Goal: Information Seeking & Learning: Learn about a topic

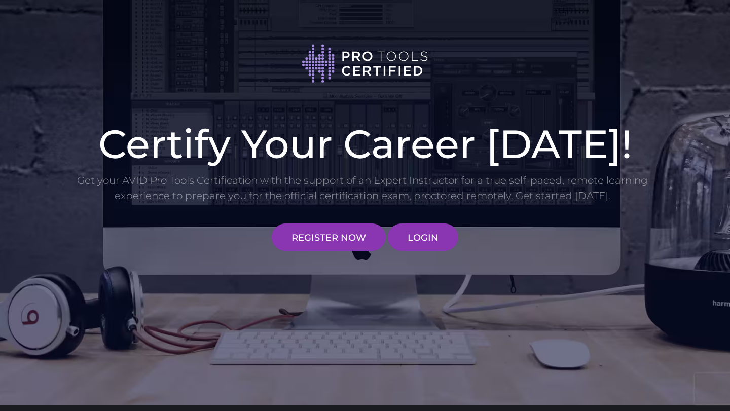
click at [370, 200] on p "Get your AVID Pro Tools Certification with the support of an Expert Instructor …" at bounding box center [362, 188] width 573 height 30
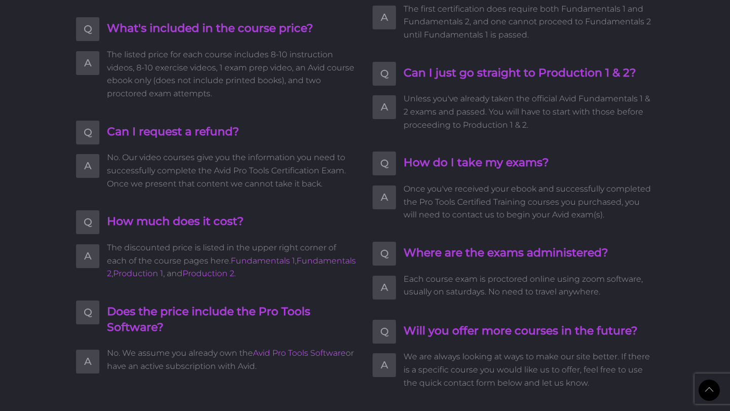
scroll to position [2225, 0]
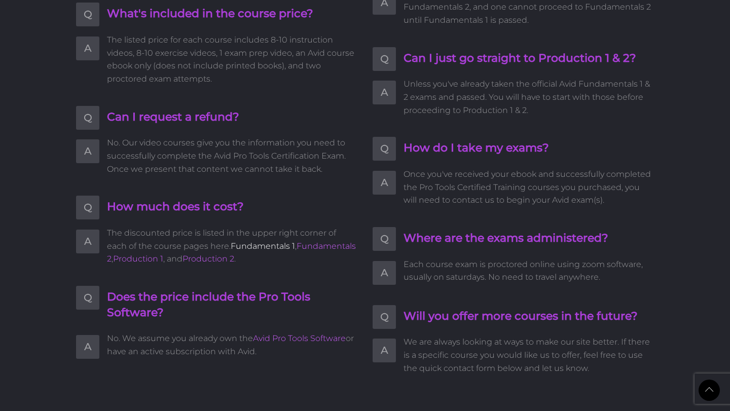
click at [231, 246] on link "Fundamentals 1" at bounding box center [263, 246] width 64 height 10
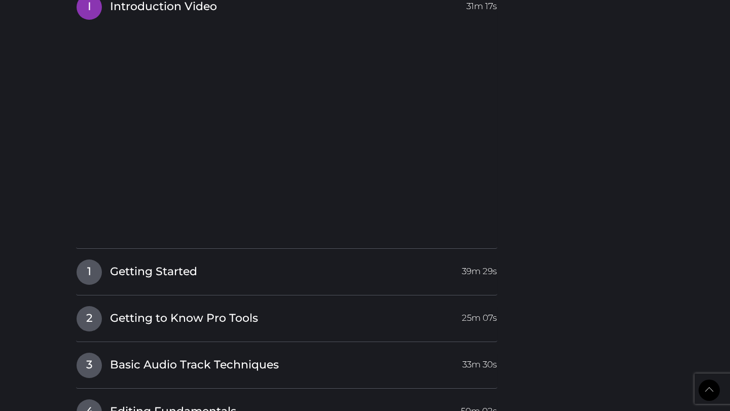
scroll to position [1010, 0]
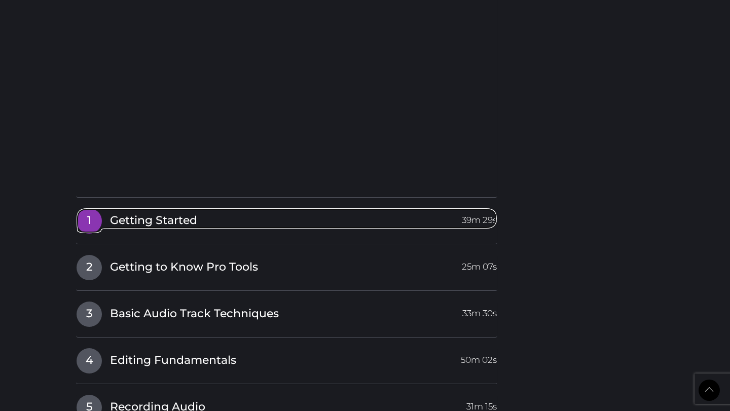
click at [101, 216] on link "1 Getting Started 39m 29s" at bounding box center [286, 218] width 421 height 21
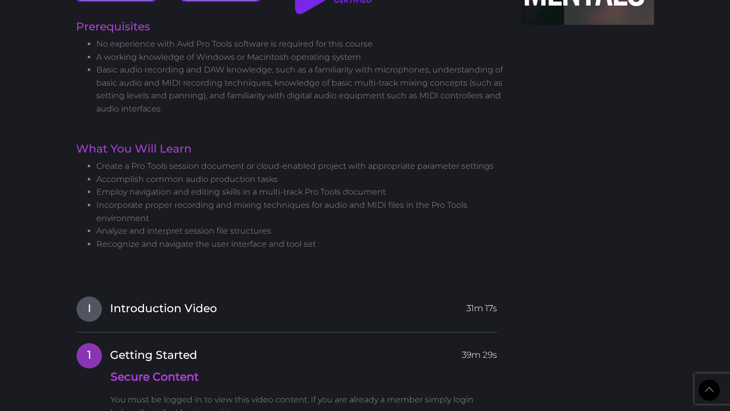
scroll to position [631, 0]
